Goal: Book appointment/travel/reservation

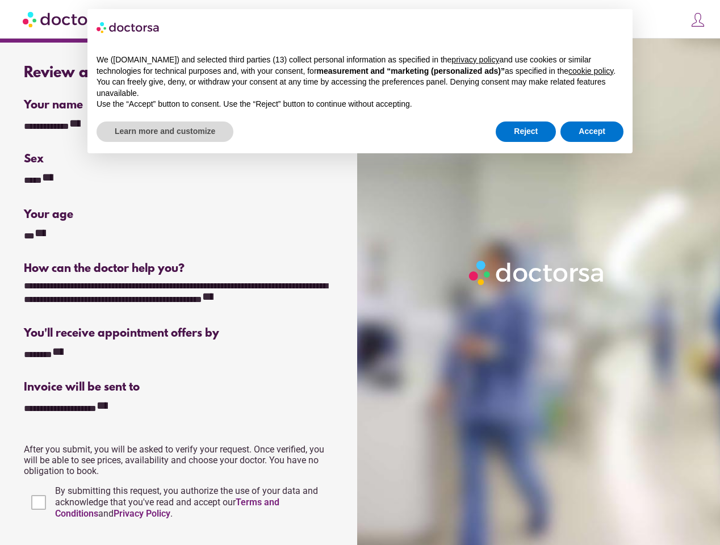
click at [360, 273] on div at bounding box center [540, 311] width 367 height 545
click at [57, 125] on div "**********" at bounding box center [57, 125] width 66 height 15
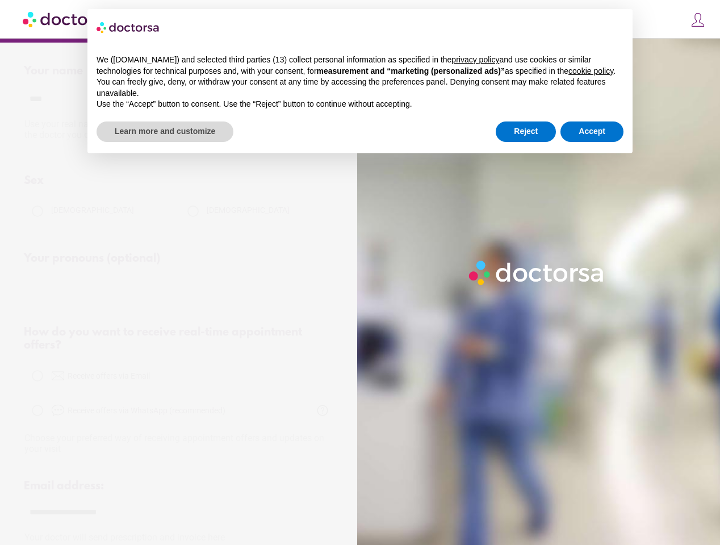
click at [40, 179] on div "Sex" at bounding box center [179, 180] width 311 height 13
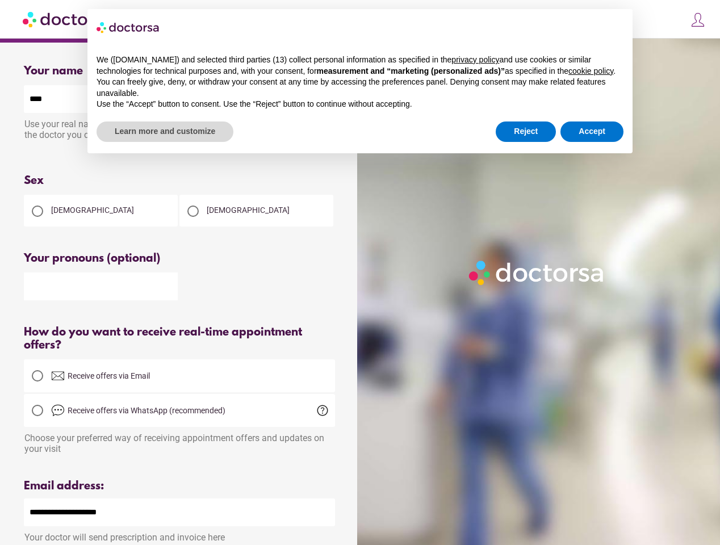
click at [36, 235] on div "Please select an option" at bounding box center [179, 236] width 311 height 14
click at [179, 294] on div at bounding box center [179, 286] width 311 height 30
click at [50, 352] on div "How do you want to receive real-time appointment offers?" at bounding box center [179, 339] width 311 height 26
click at [80, 407] on span "Receive offers via WhatsApp (recommended)" at bounding box center [193, 411] width 284 height 14
